Goal: Information Seeking & Learning: Learn about a topic

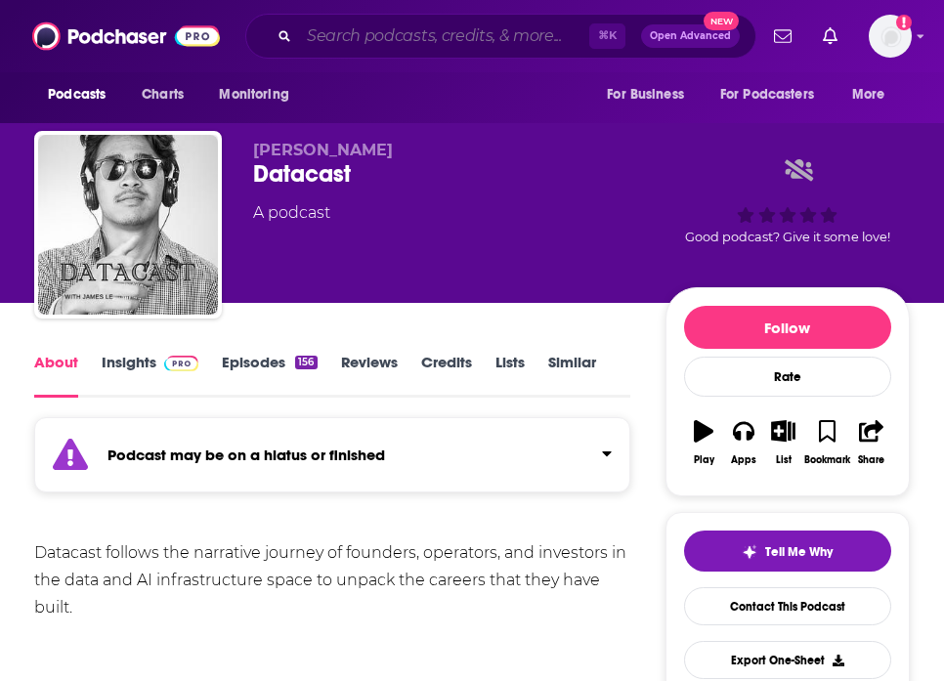
click at [389, 39] on input "Search podcasts, credits, & more..." at bounding box center [444, 36] width 290 height 31
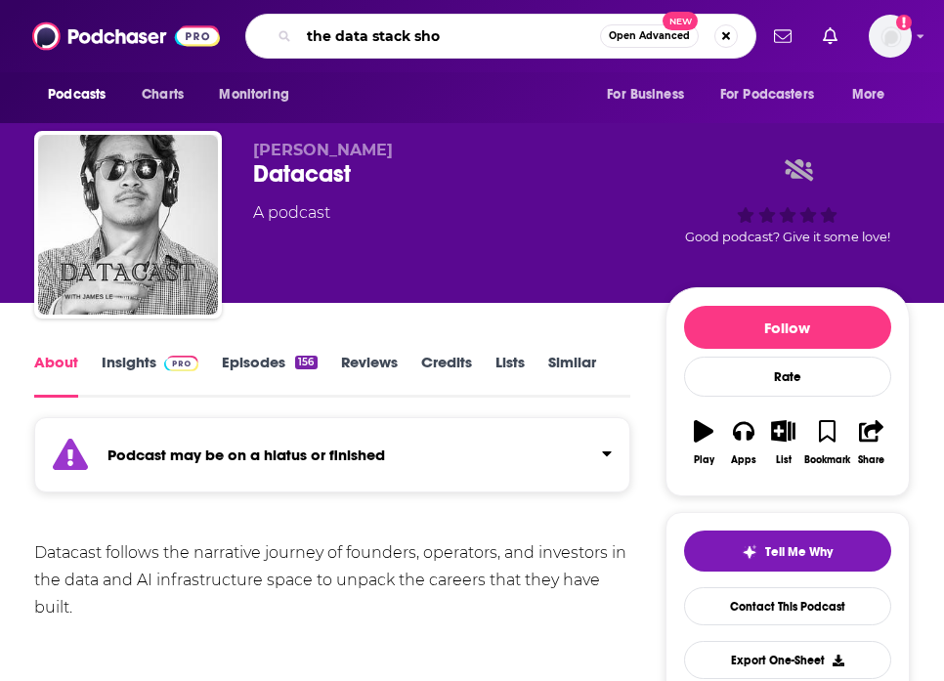
type input "the data stack show"
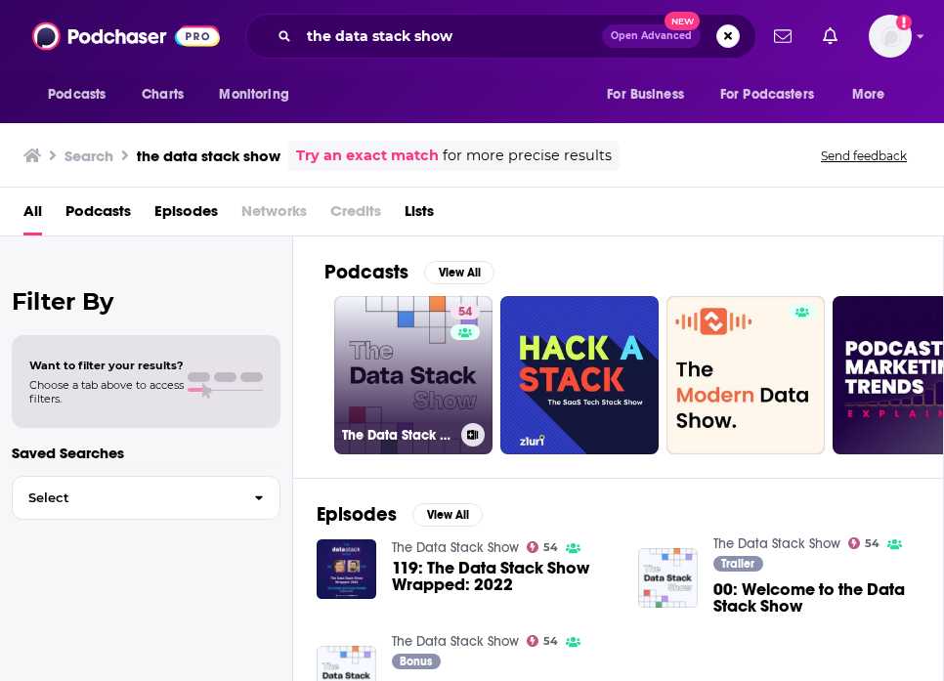
click at [394, 368] on link "54 The Data Stack Show" at bounding box center [413, 375] width 158 height 158
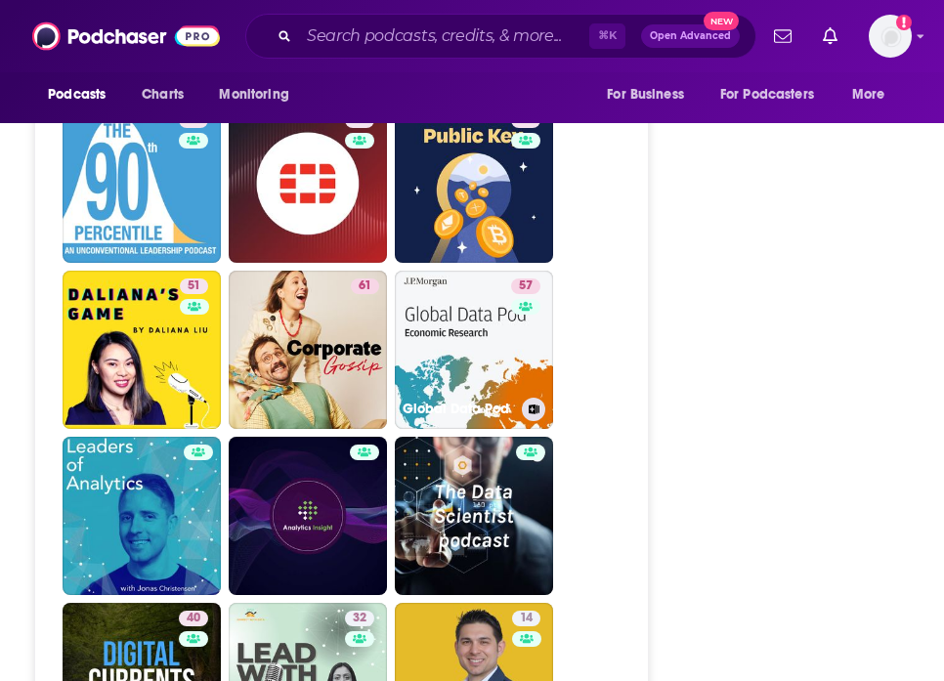
scroll to position [4290, 0]
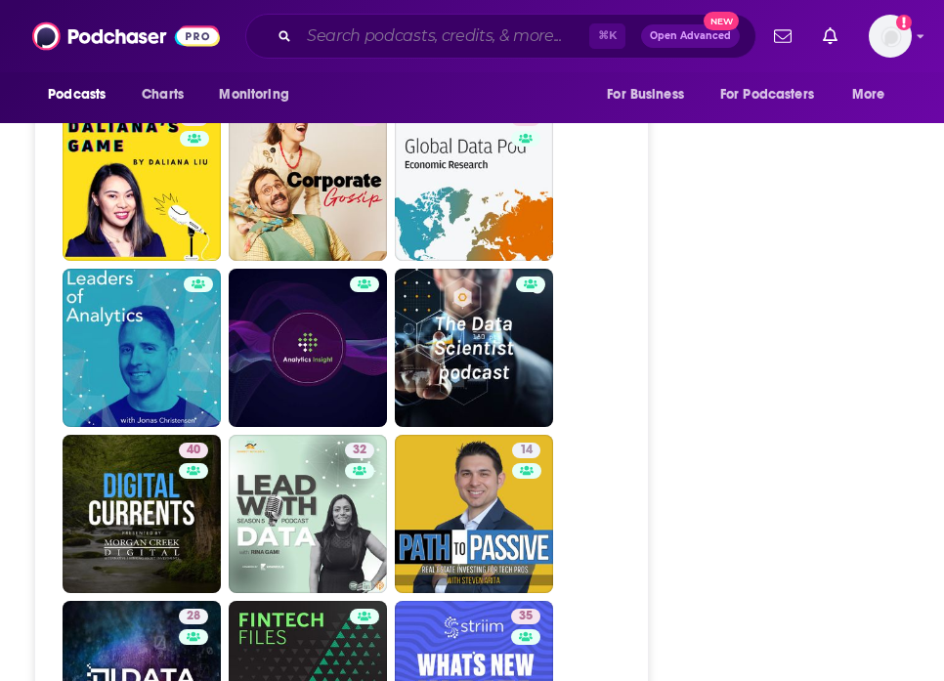
click at [472, 36] on input "Search podcasts, credits, & more..." at bounding box center [444, 36] width 290 height 31
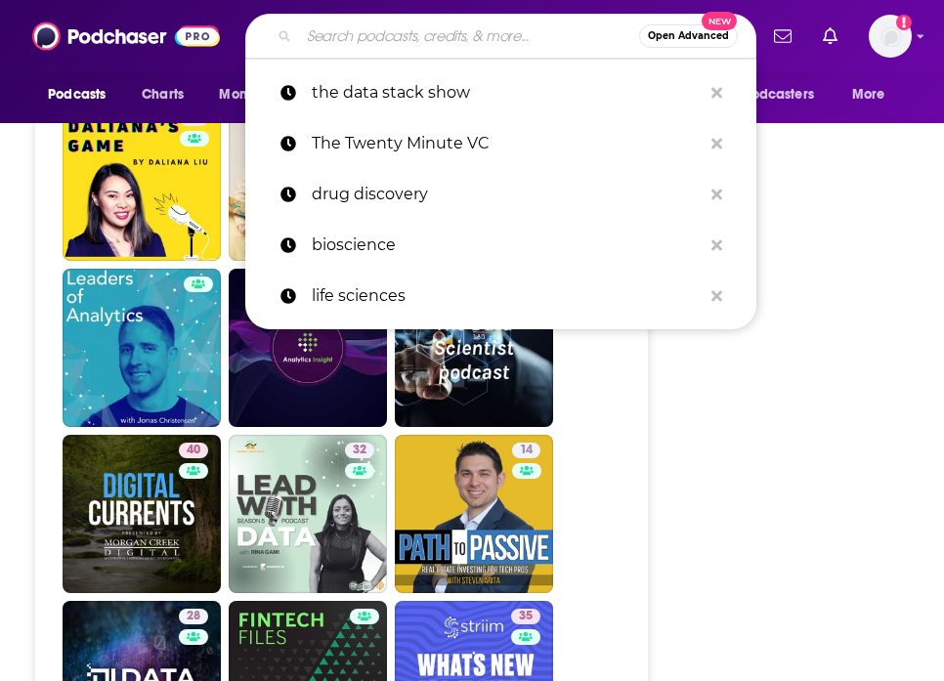
paste input "Alter Everything Podcast"
type input "Alter Everything Podcast"
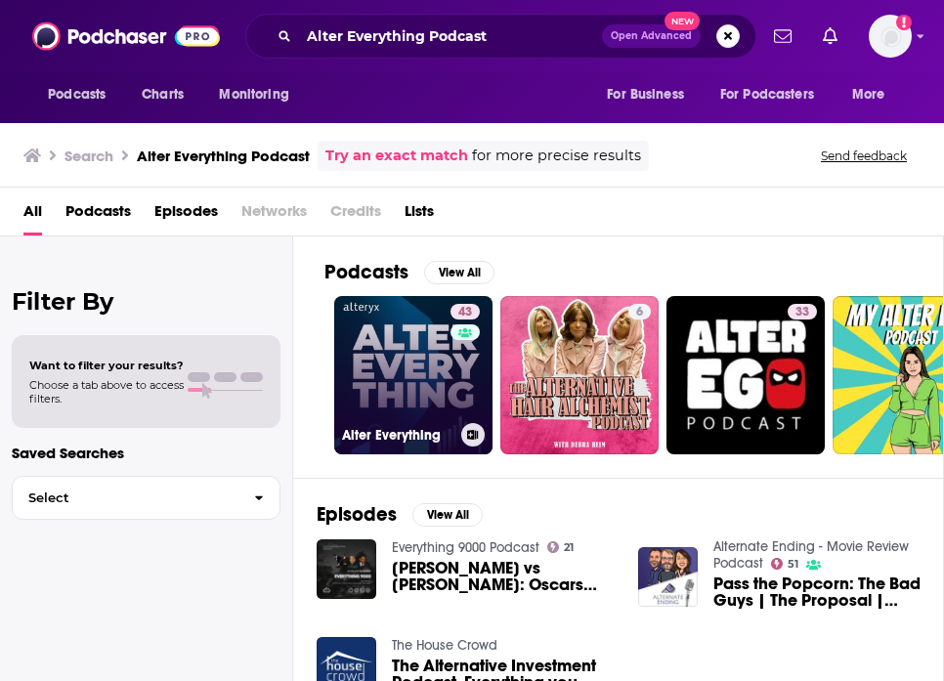
click at [417, 349] on link "43 Alter Everything" at bounding box center [413, 375] width 158 height 158
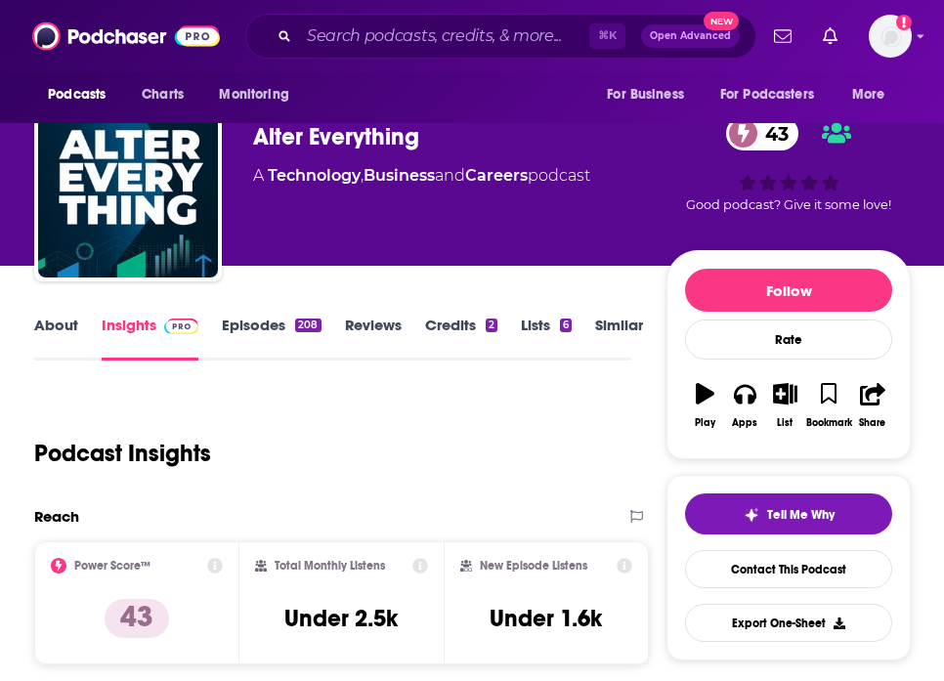
scroll to position [69, 0]
